Goal: Information Seeking & Learning: Learn about a topic

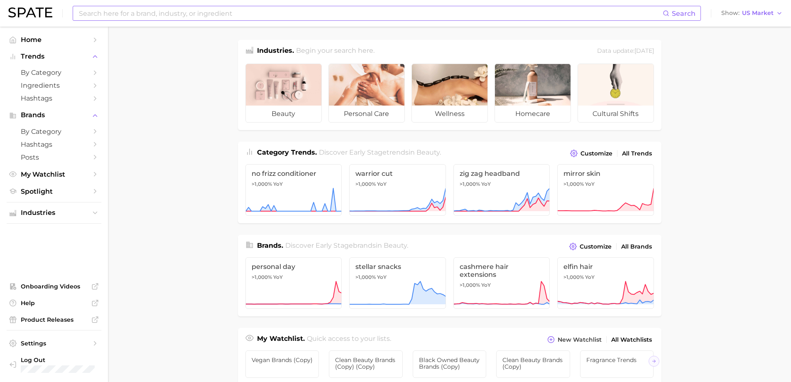
click at [193, 10] on input at bounding box center [370, 13] width 585 height 14
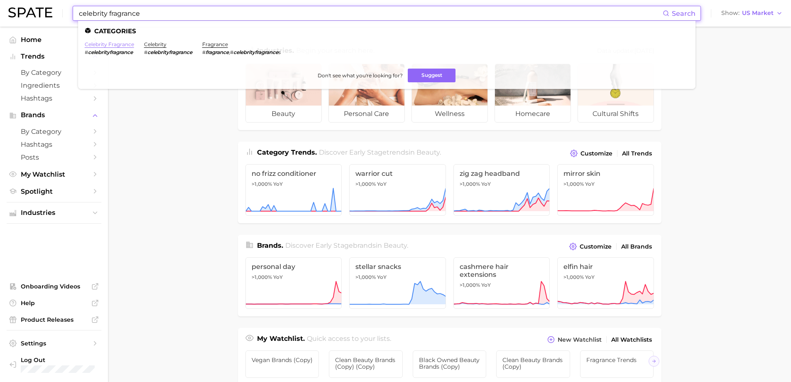
type input "celebrity fragrance"
click at [125, 45] on link "celebrity fragrance" at bounding box center [109, 44] width 49 height 6
